Goal: Task Accomplishment & Management: Complete application form

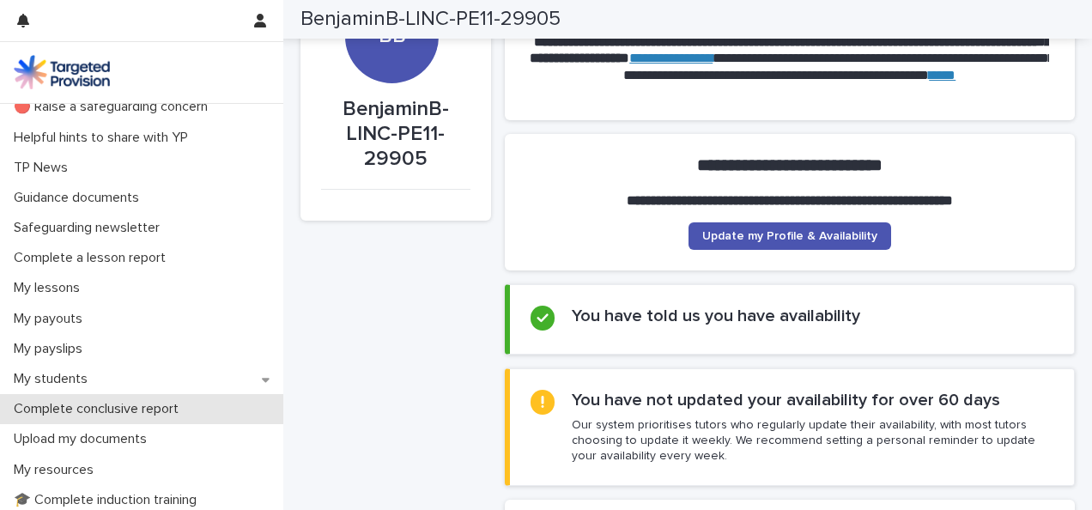
scroll to position [172, 0]
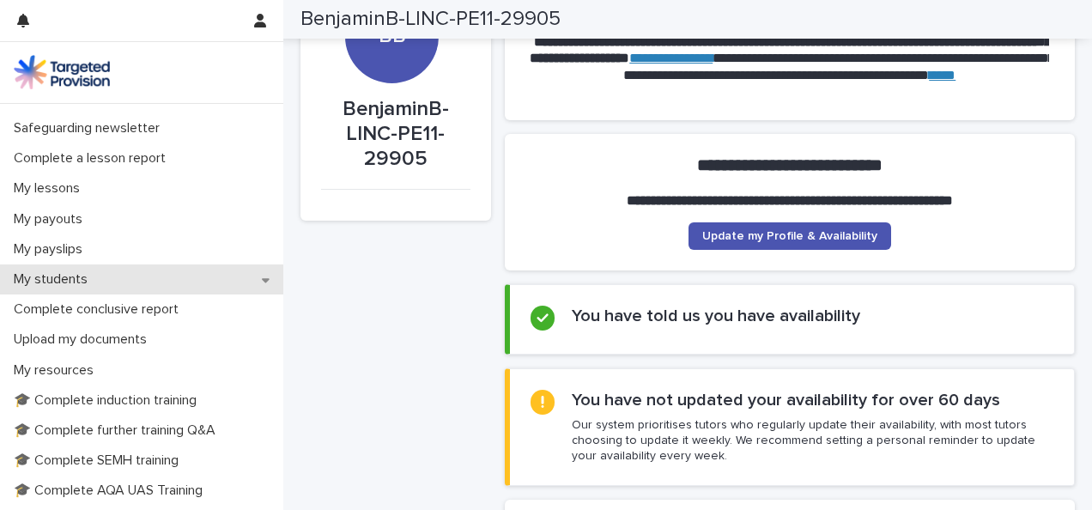
click at [130, 281] on div "My students" at bounding box center [141, 279] width 283 height 30
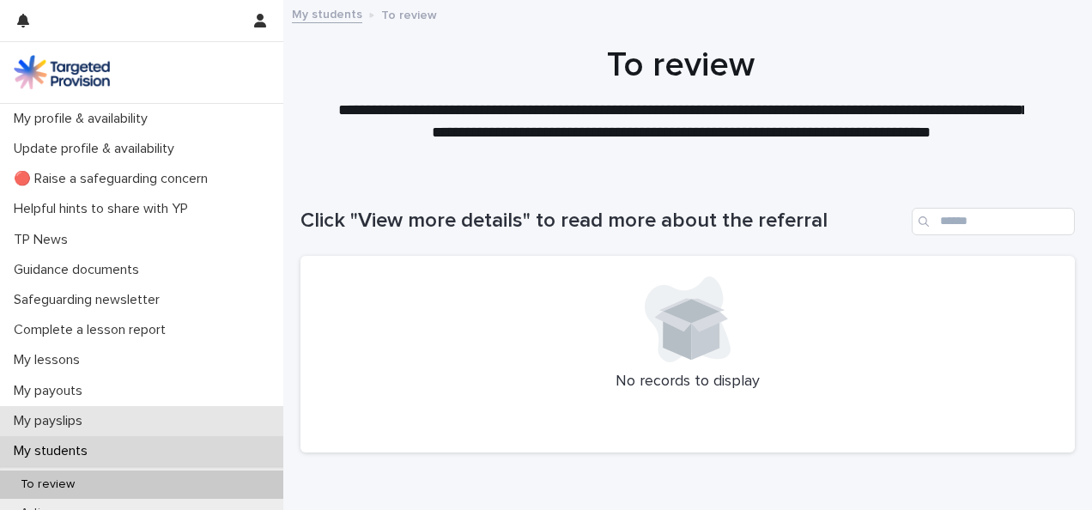
scroll to position [86, 0]
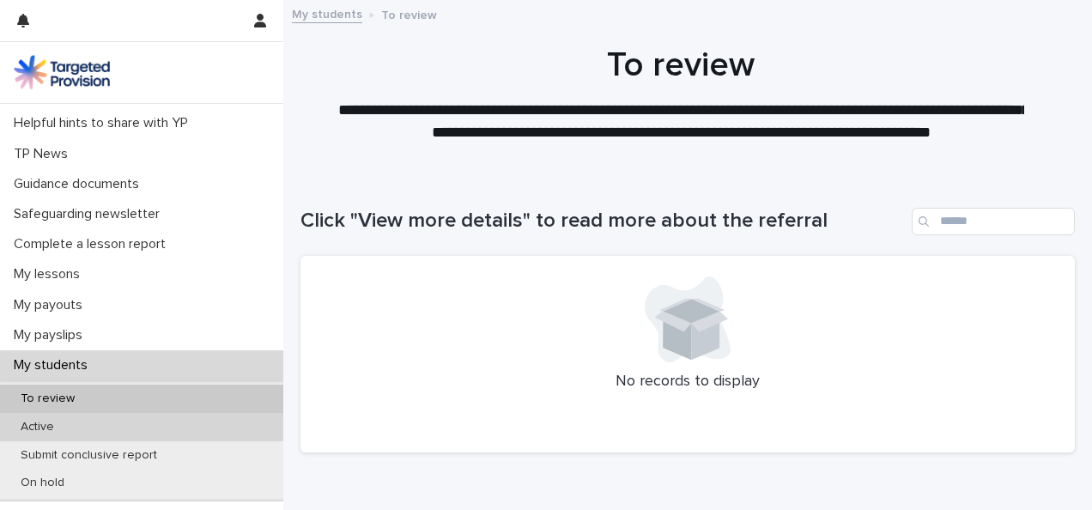
click at [101, 426] on div "Active" at bounding box center [141, 427] width 283 height 28
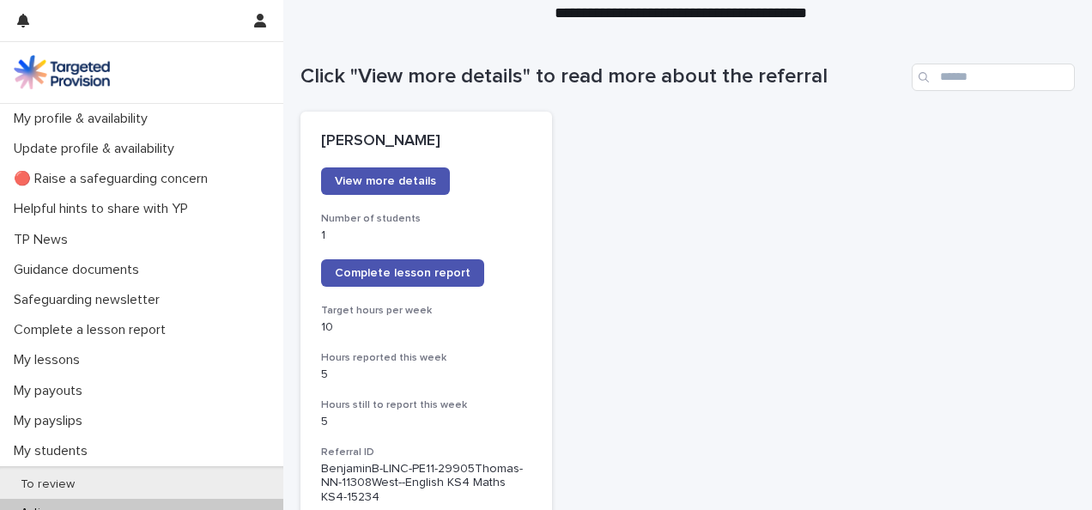
scroll to position [172, 0]
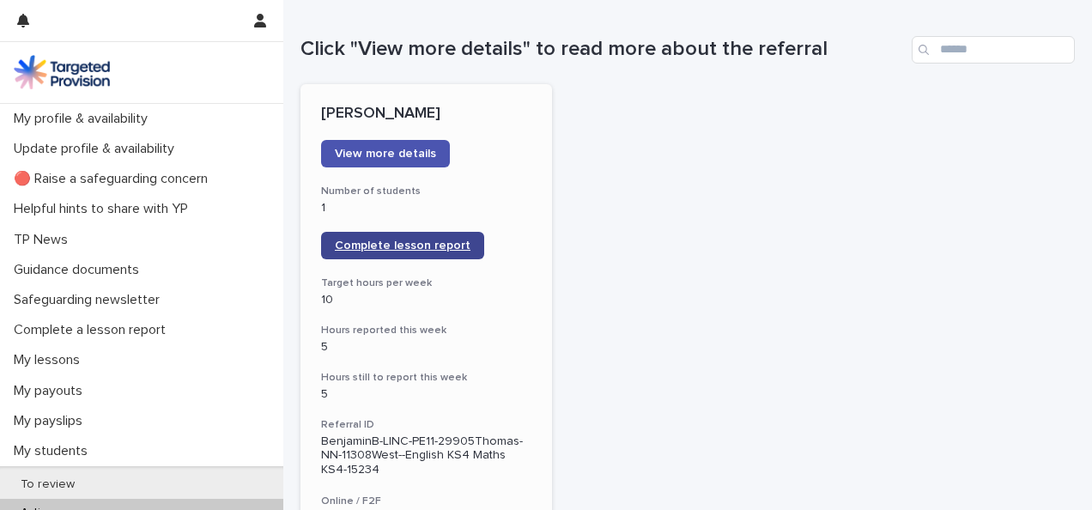
click at [381, 247] on span "Complete lesson report" at bounding box center [403, 246] width 136 height 12
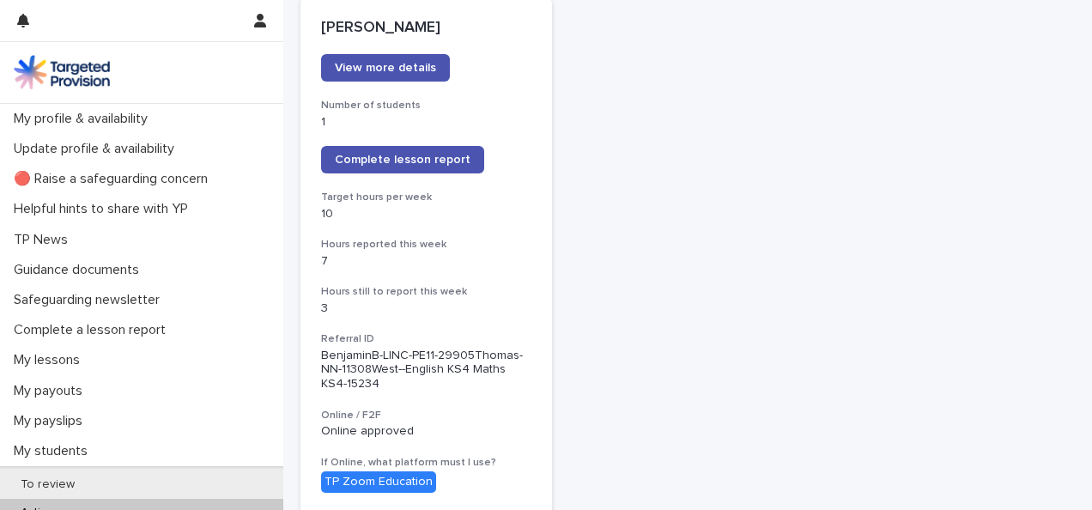
scroll to position [86, 0]
